Goal: Find specific page/section: Find specific page/section

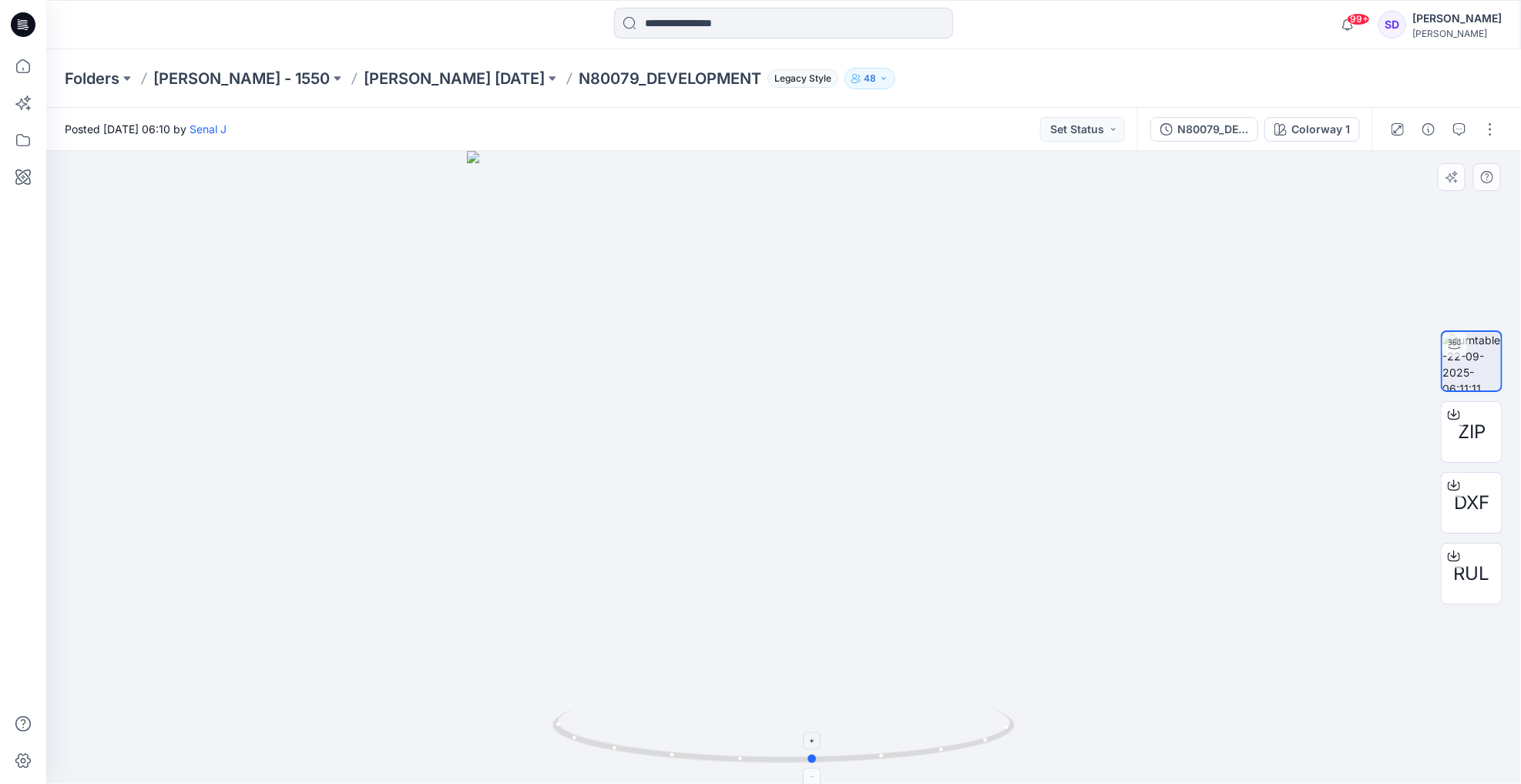
drag, startPoint x: 846, startPoint y: 761, endPoint x: 815, endPoint y: 745, distance: 34.9
click at [815, 745] on icon at bounding box center [785, 738] width 466 height 58
click at [1483, 438] on span "ZIP" at bounding box center [1471, 432] width 28 height 28
click at [399, 87] on p "[PERSON_NAME] [DATE]" at bounding box center [454, 78] width 181 height 22
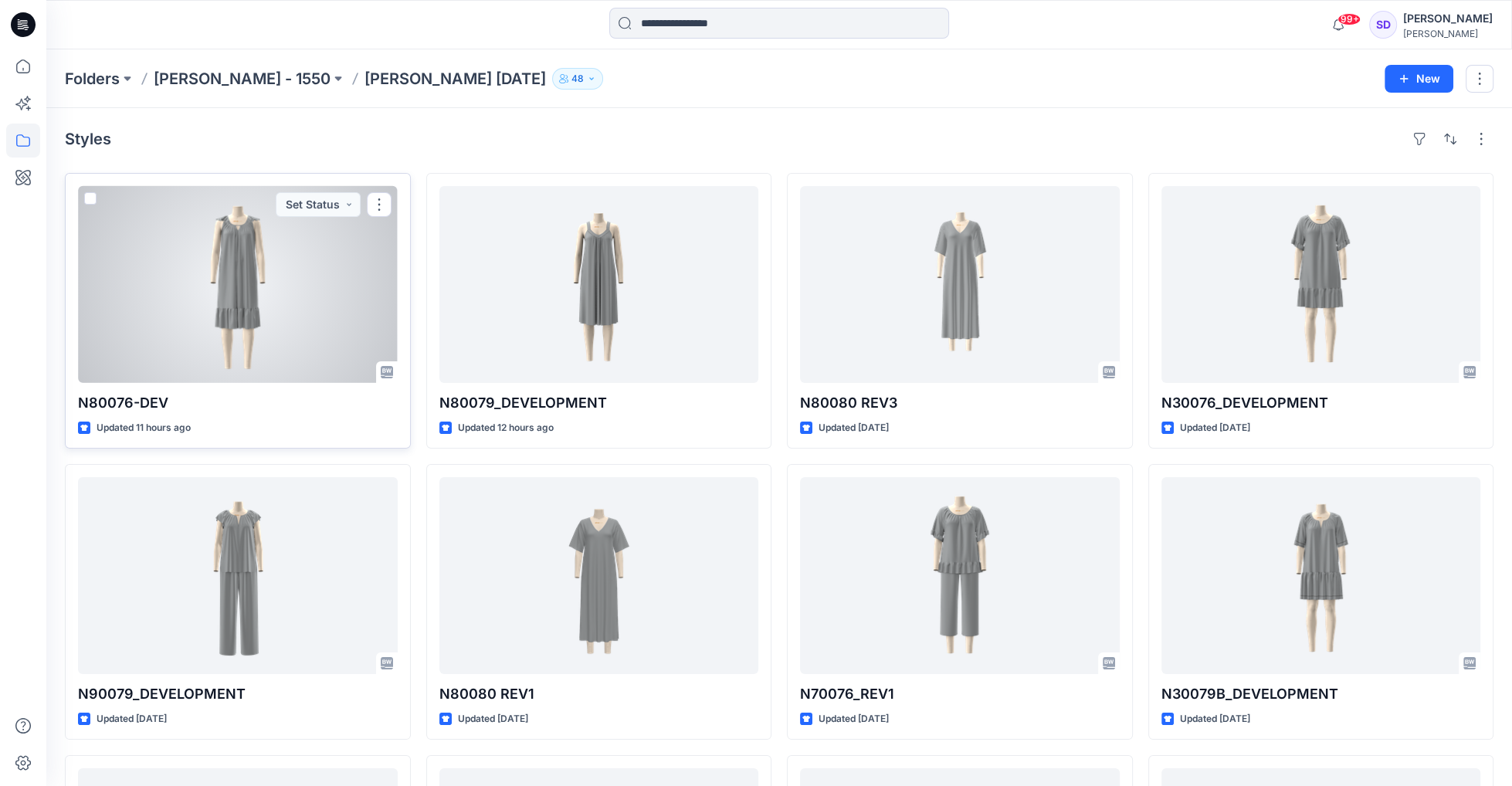
click at [257, 316] on div at bounding box center [238, 285] width 320 height 197
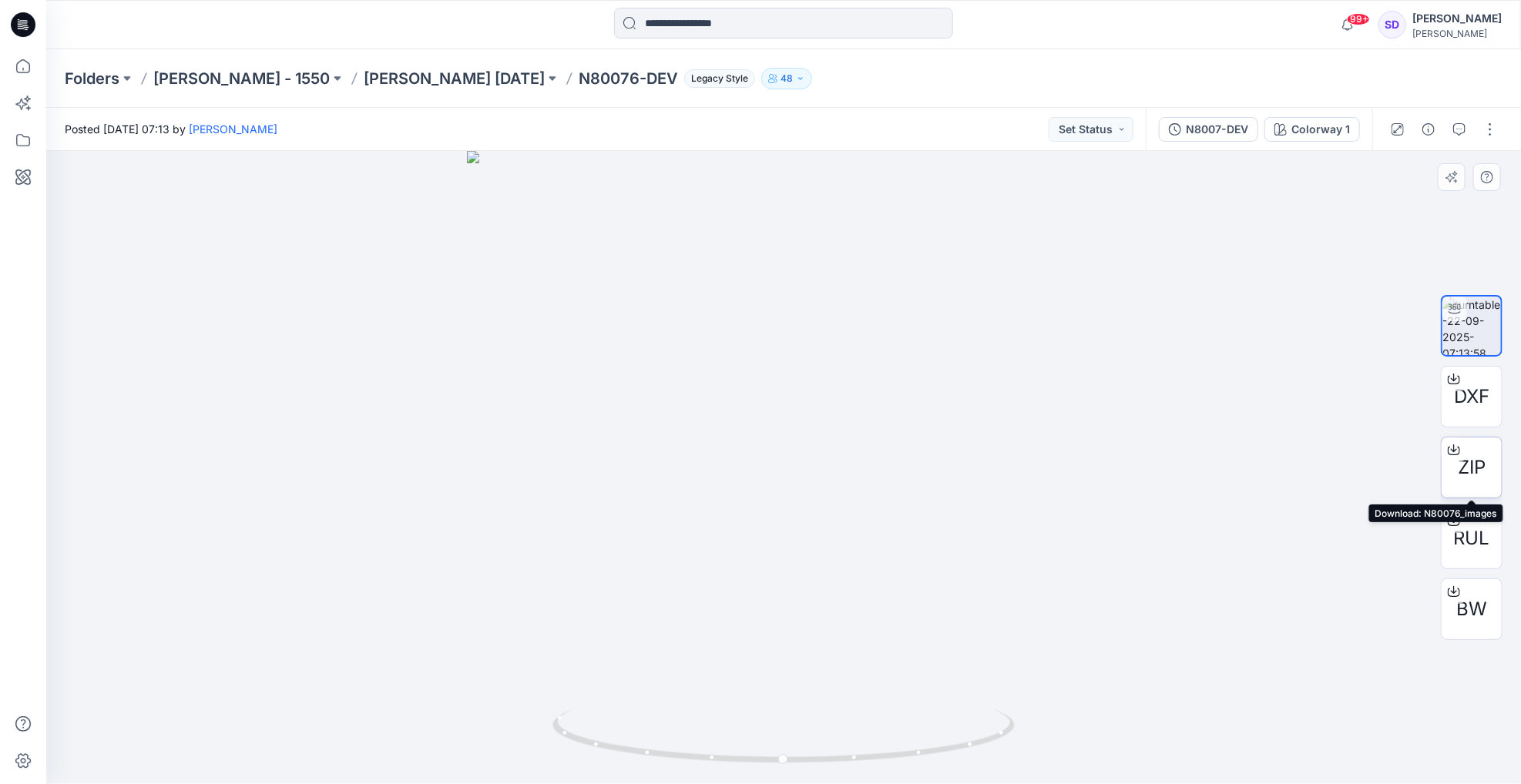
click at [1480, 465] on span "ZIP" at bounding box center [1471, 467] width 28 height 28
click at [479, 541] on div at bounding box center [783, 468] width 1475 height 634
